Goal: Information Seeking & Learning: Learn about a topic

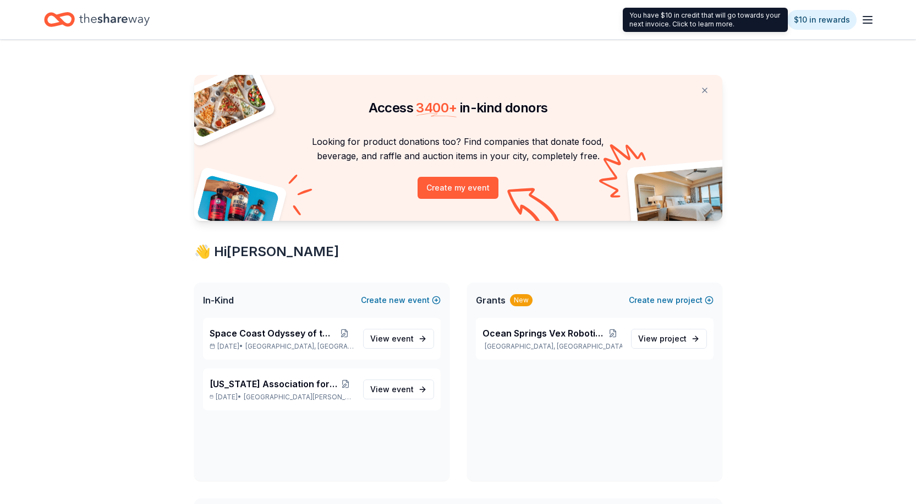
click at [868, 15] on icon "button" at bounding box center [867, 19] width 13 height 13
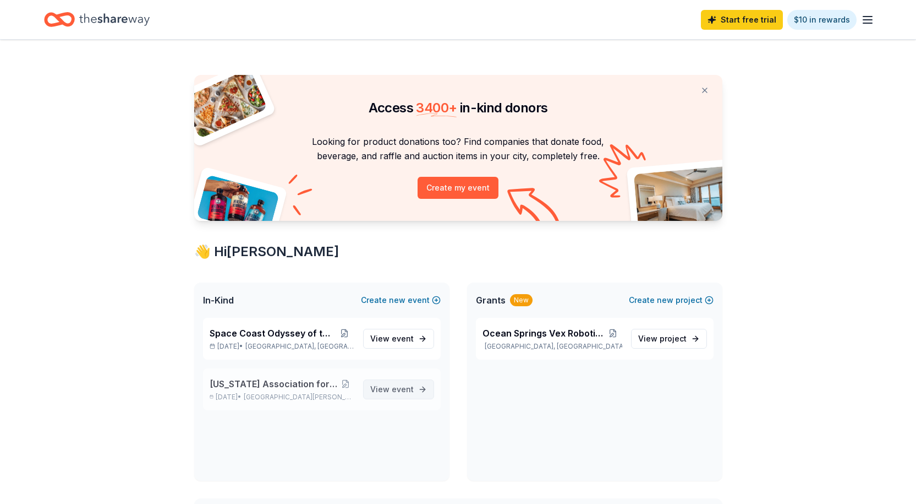
click at [401, 385] on span "event" at bounding box center [403, 388] width 22 height 9
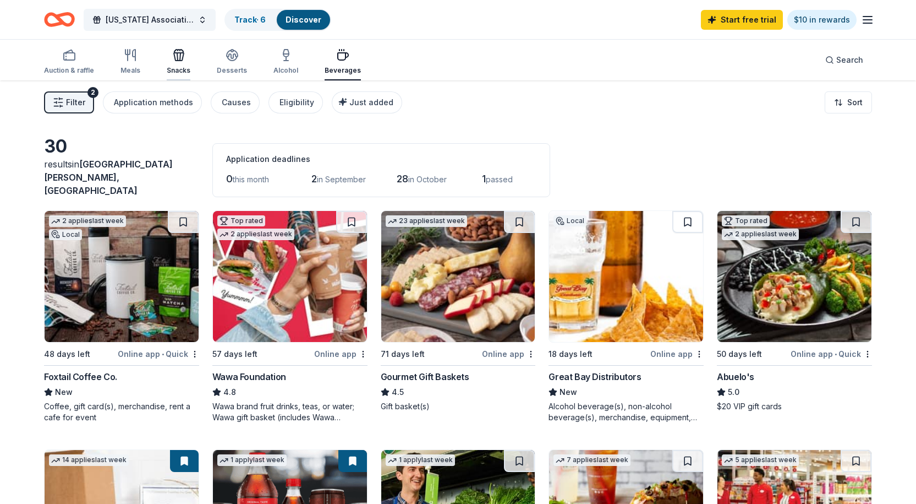
click at [181, 60] on icon "button" at bounding box center [179, 57] width 10 height 8
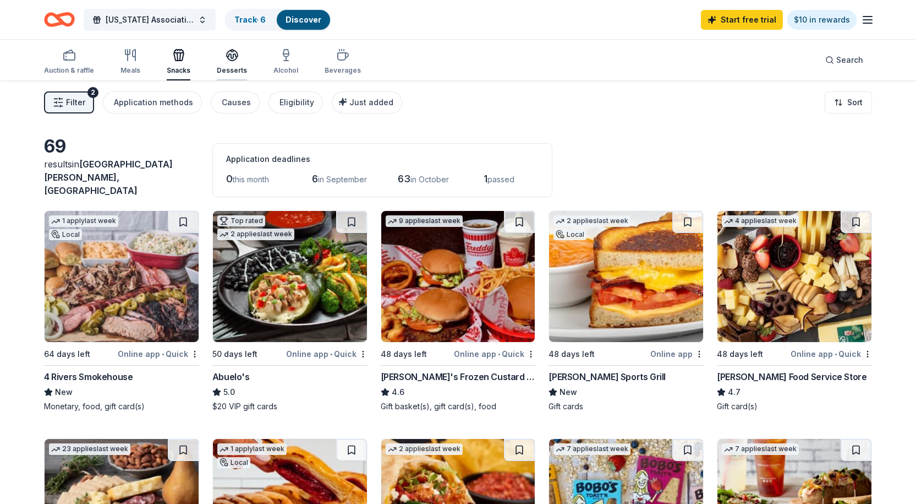
click at [227, 63] on div "Desserts" at bounding box center [232, 61] width 30 height 26
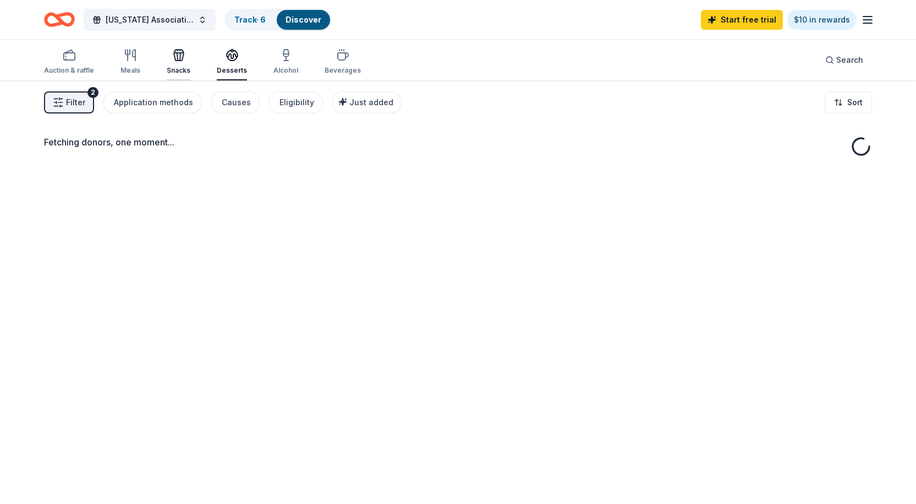
click at [182, 64] on div "Snacks" at bounding box center [179, 61] width 24 height 26
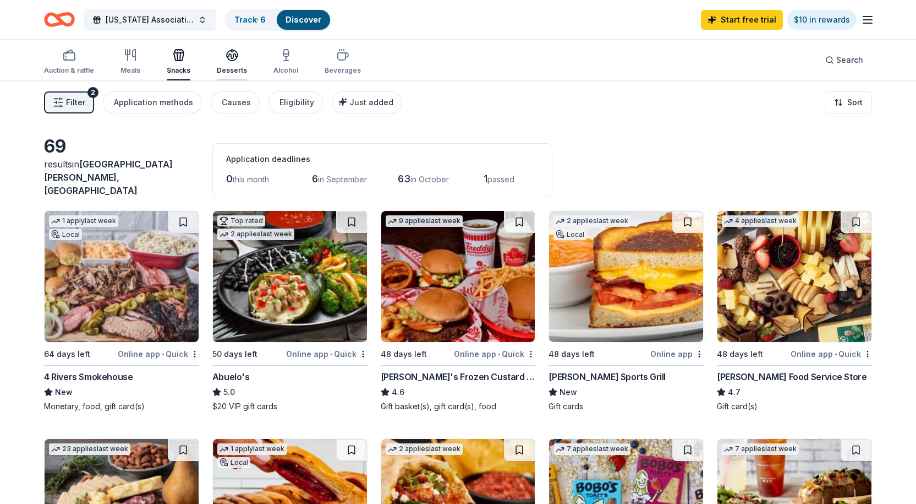
click at [230, 46] on button "Desserts" at bounding box center [232, 62] width 30 height 36
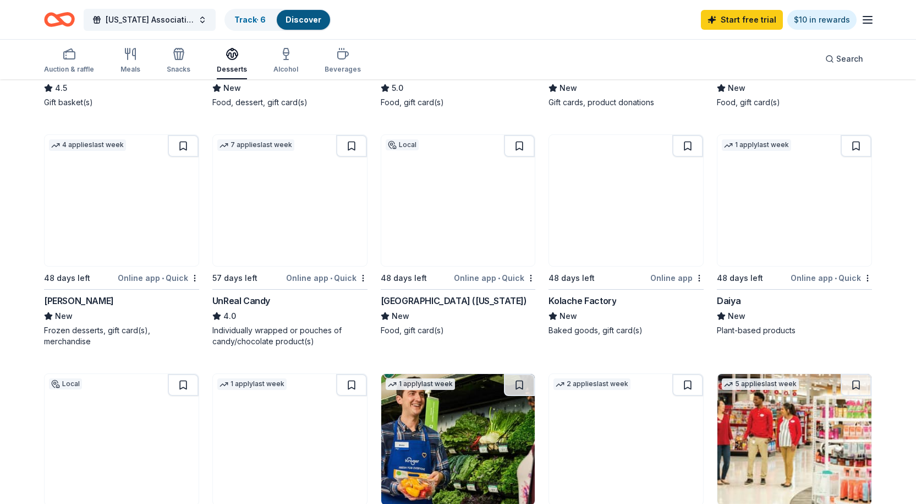
scroll to position [700, 0]
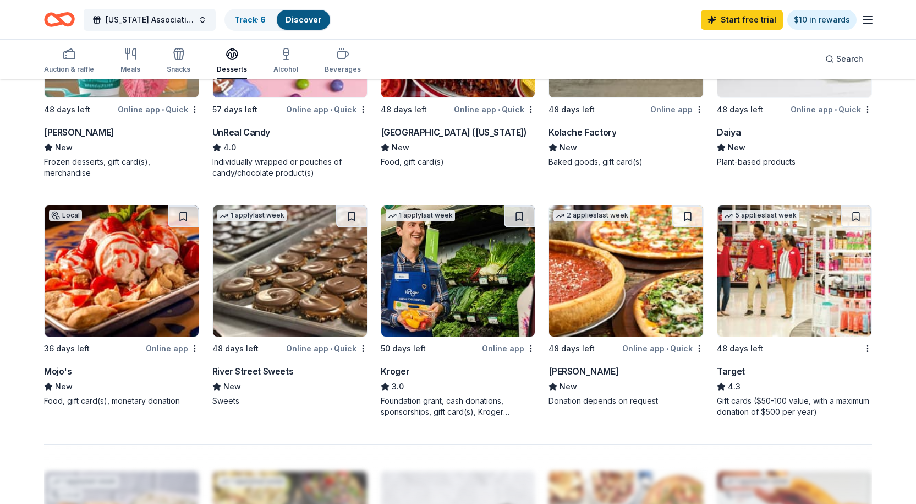
click at [114, 282] on img at bounding box center [122, 270] width 154 height 131
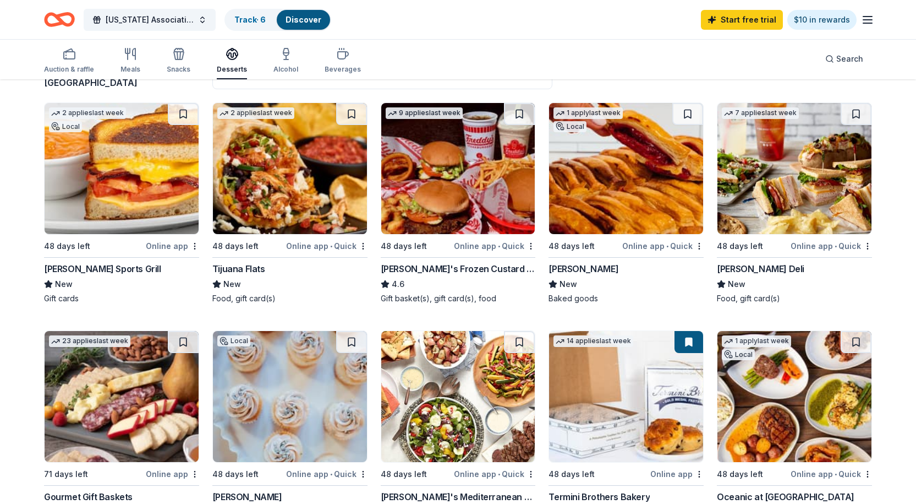
scroll to position [0, 0]
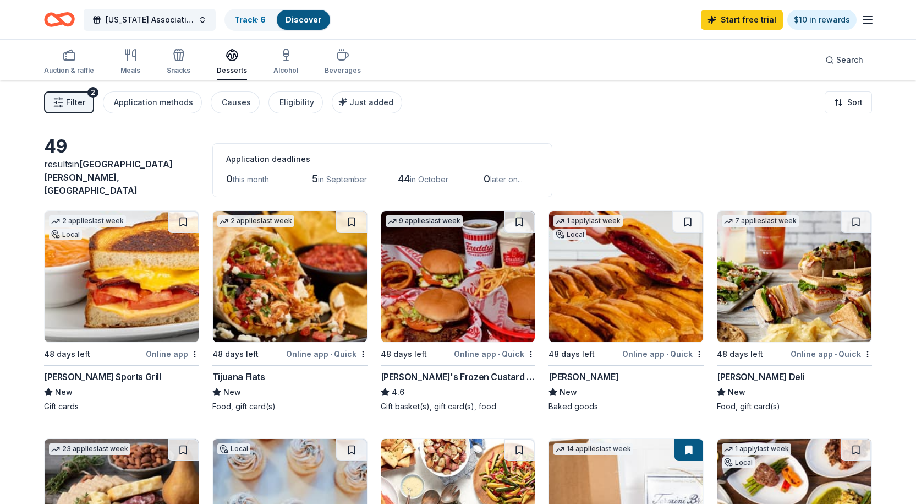
click at [867, 20] on line "button" at bounding box center [868, 20] width 9 height 0
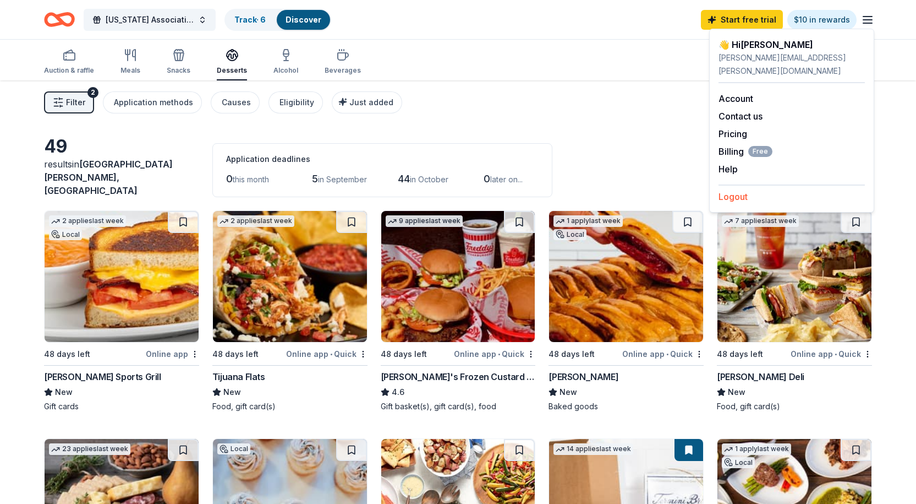
click at [731, 190] on button "Logout" at bounding box center [733, 196] width 29 height 13
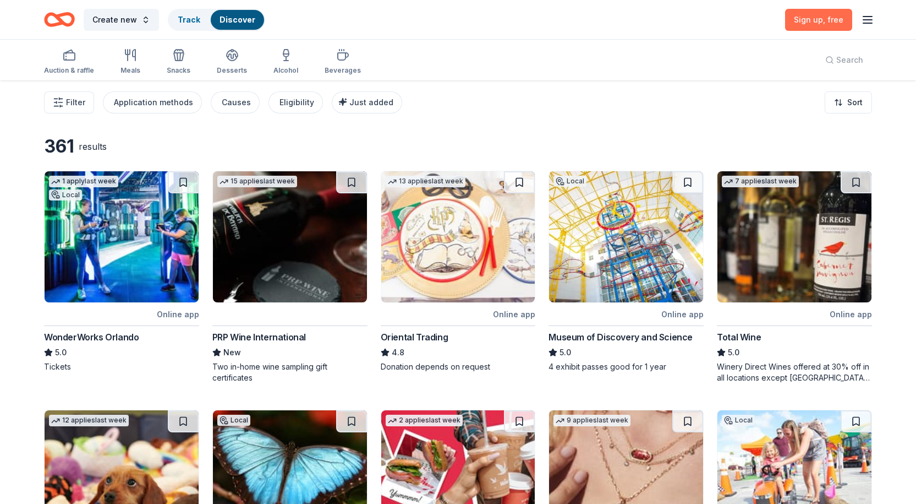
click at [825, 23] on span ", free" at bounding box center [833, 19] width 20 height 9
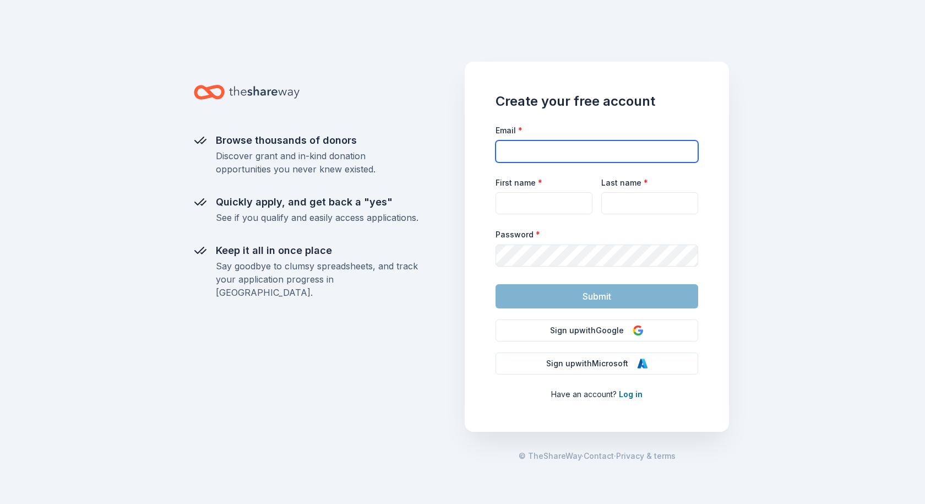
type input "[PERSON_NAME][EMAIL_ADDRESS][PERSON_NAME][DOMAIN_NAME]"
click at [559, 149] on input "[PERSON_NAME][EMAIL_ADDRESS][PERSON_NAME][DOMAIN_NAME]" at bounding box center [596, 151] width 203 height 22
click at [803, 167] on div "Browse thousands of donors Discover grant and in-kind donation opportunities yo…" at bounding box center [462, 252] width 925 height 504
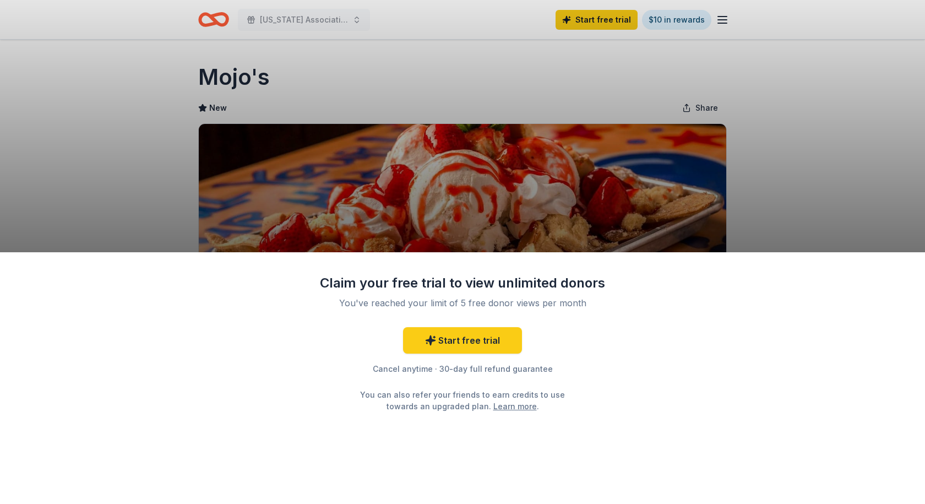
click at [368, 157] on div "Claim your free trial to view unlimited donors You've reached your limit of 5 f…" at bounding box center [462, 252] width 925 height 504
